Goal: Task Accomplishment & Management: Manage account settings

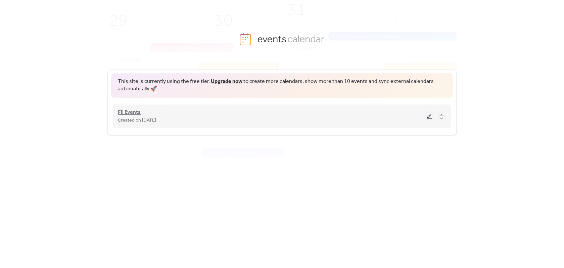
click at [133, 113] on span "Fij Events" at bounding box center [129, 112] width 23 height 8
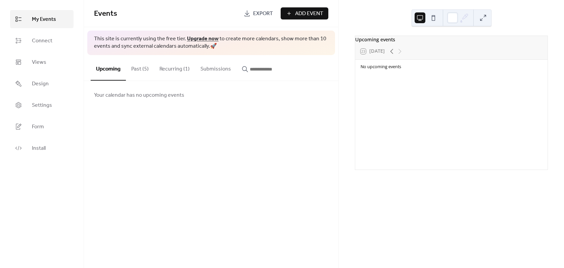
click at [137, 69] on button "Past (5)" at bounding box center [140, 67] width 28 height 25
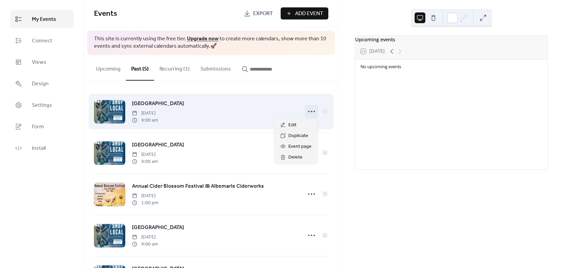
click at [309, 111] on icon at bounding box center [311, 111] width 11 height 11
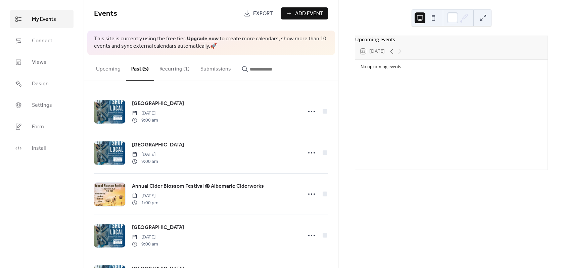
click at [175, 70] on button "Recurring (1)" at bounding box center [174, 67] width 41 height 25
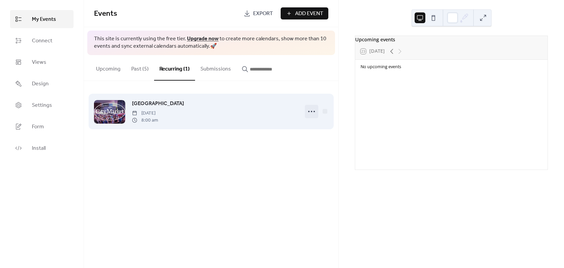
click at [313, 112] on icon at bounding box center [311, 111] width 11 height 11
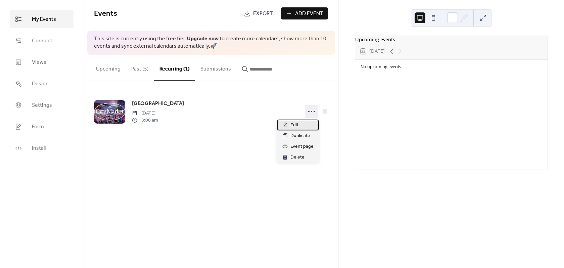
click at [296, 125] on span "Edit" at bounding box center [294, 125] width 8 height 8
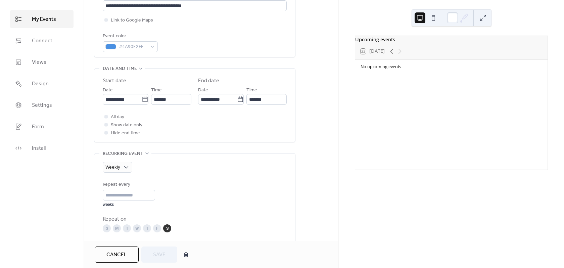
scroll to position [168, 0]
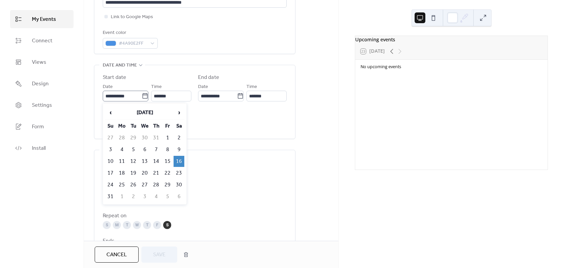
click at [142, 98] on icon at bounding box center [145, 96] width 7 height 7
click at [142, 98] on input "**********" at bounding box center [122, 96] width 39 height 11
click at [180, 114] on span "›" at bounding box center [179, 112] width 10 height 13
click at [179, 173] on td "27" at bounding box center [179, 173] width 11 height 11
type input "**********"
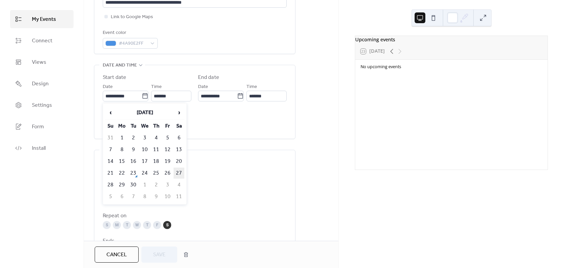
type input "**********"
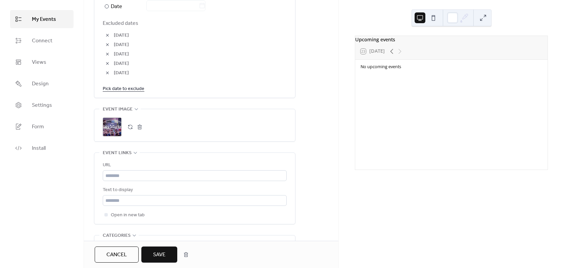
scroll to position [437, 0]
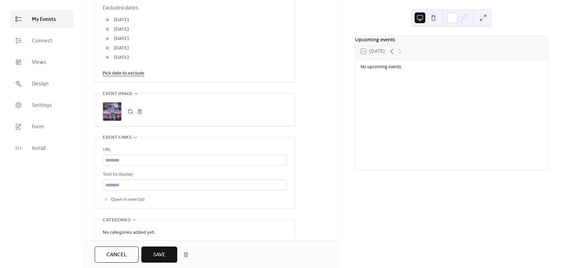
click at [161, 254] on span "Save" at bounding box center [159, 255] width 12 height 8
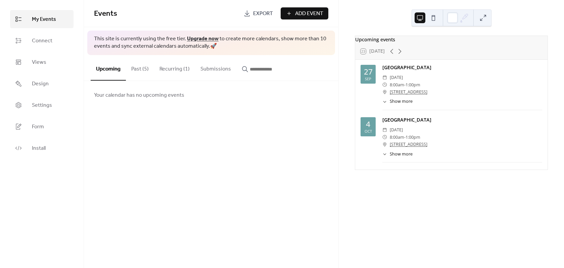
click at [398, 157] on span "Show more" at bounding box center [401, 154] width 23 height 6
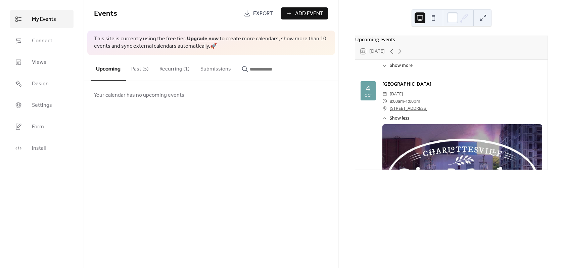
scroll to position [34, 0]
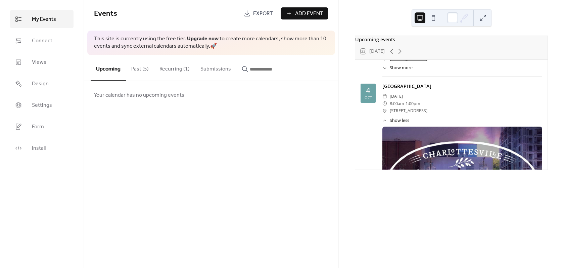
click at [392, 123] on span "Show less" at bounding box center [399, 121] width 19 height 6
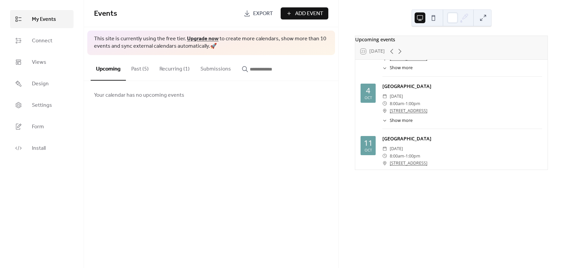
scroll to position [54, 0]
